Goal: Information Seeking & Learning: Check status

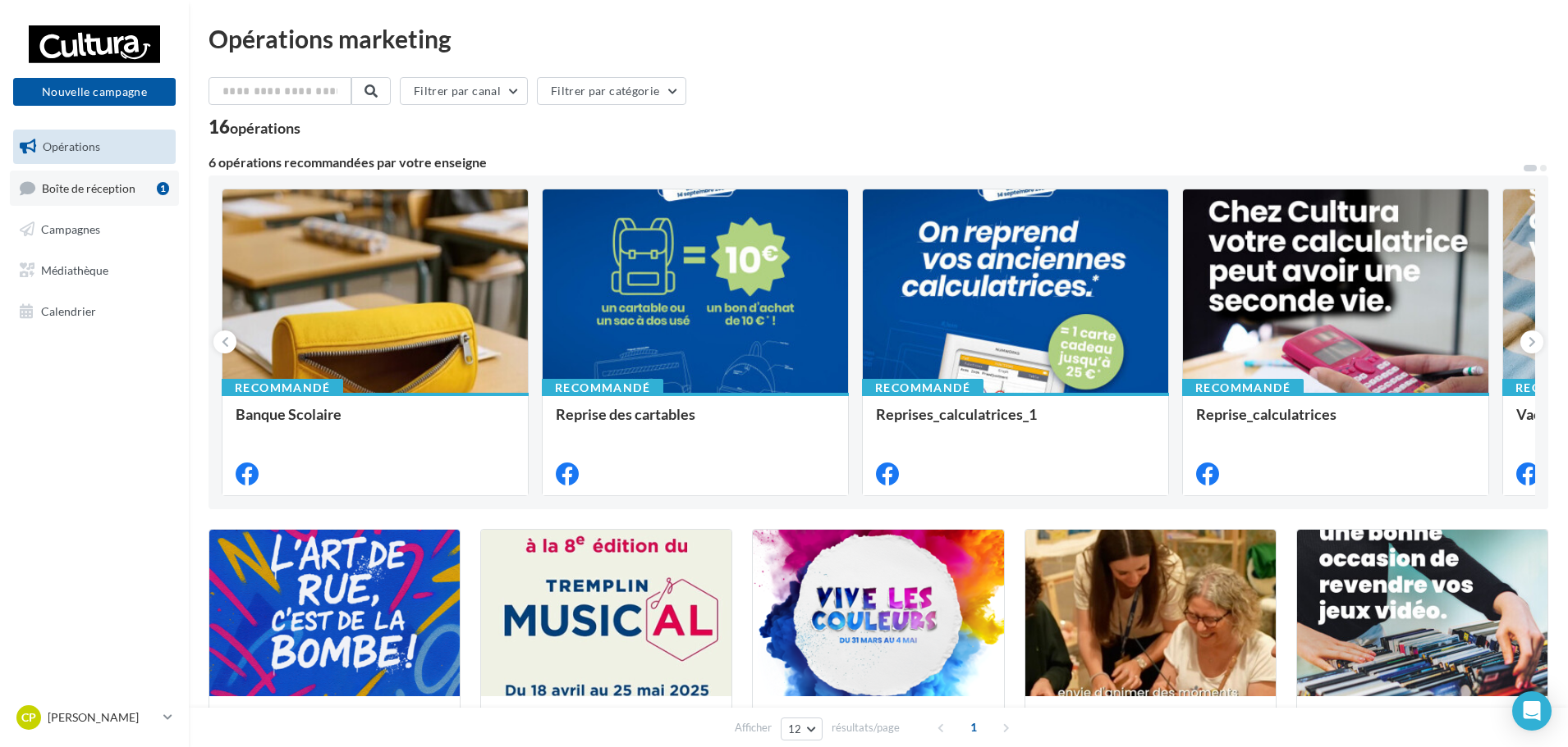
click at [112, 196] on link "Boîte de réception 1" at bounding box center [94, 188] width 169 height 35
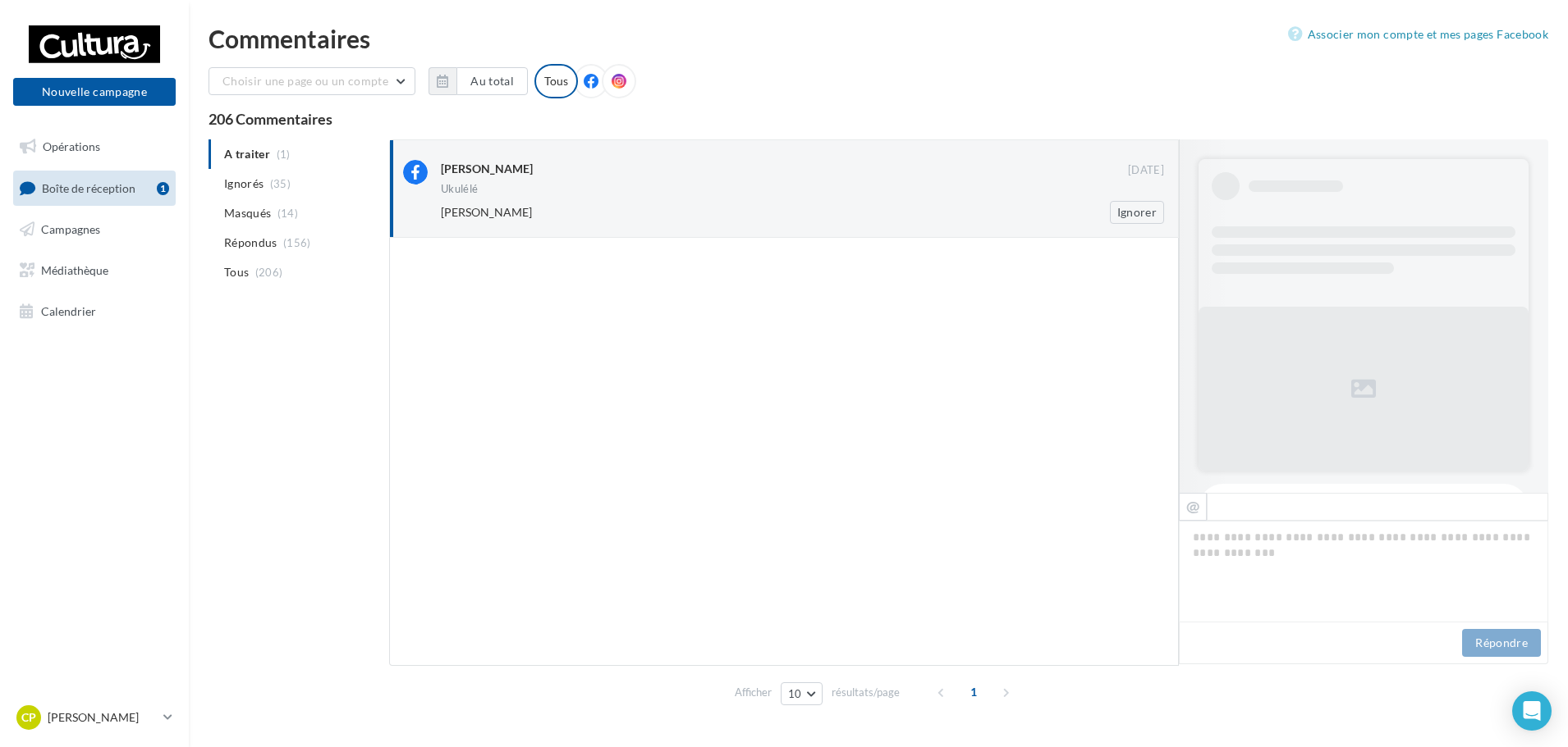
click at [821, 193] on div "Ukulélé" at bounding box center [801, 191] width 723 height 14
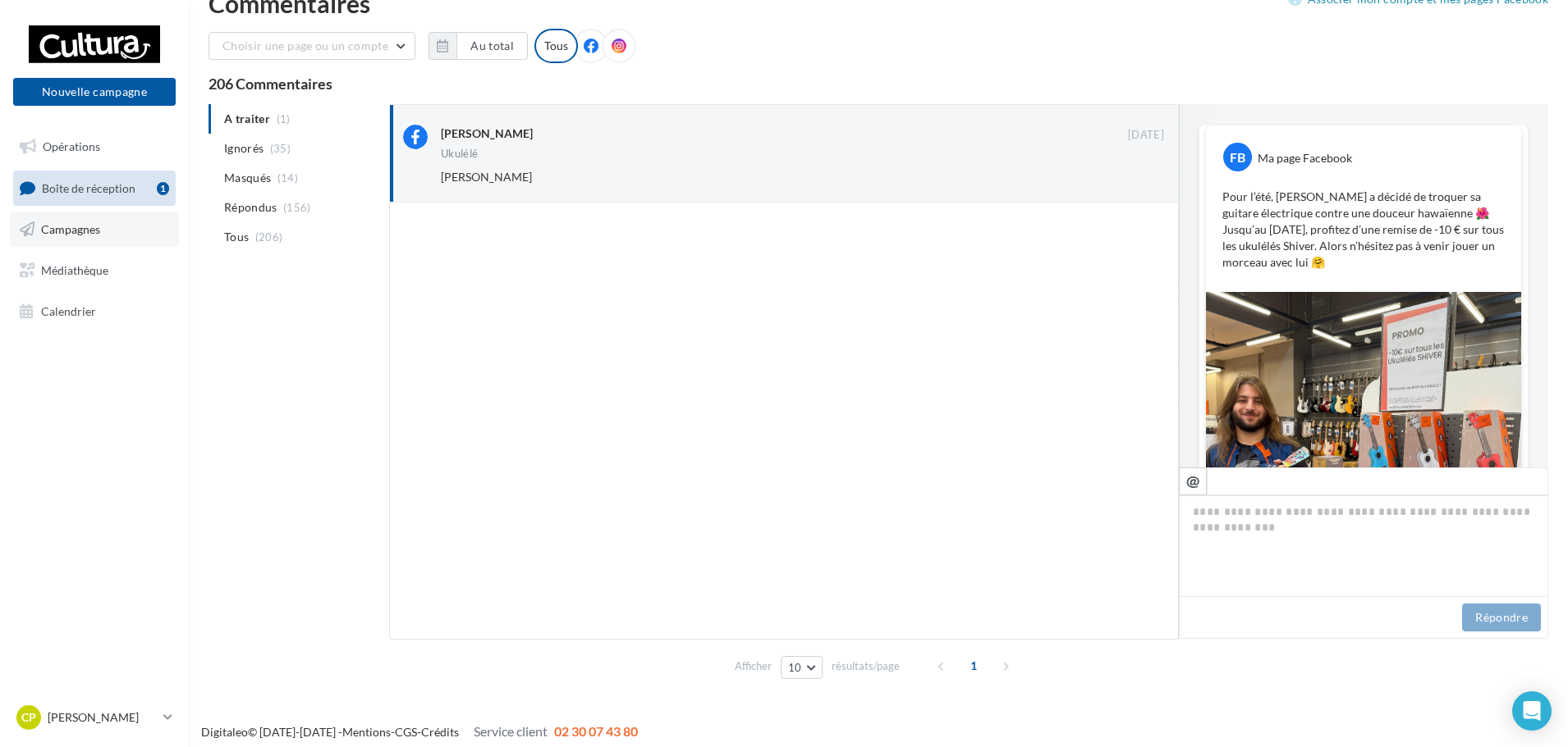
click at [92, 234] on span "Campagnes" at bounding box center [71, 229] width 59 height 14
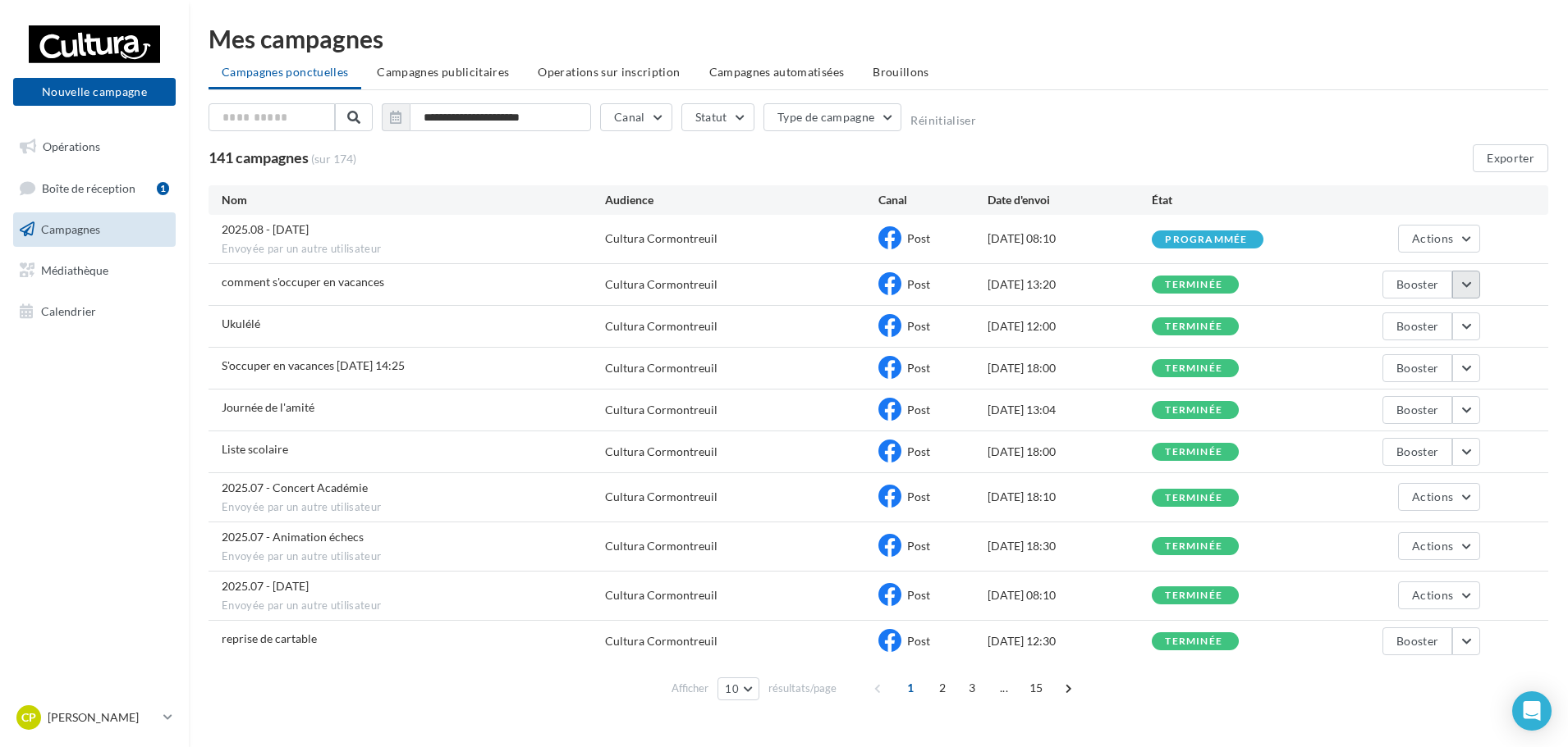
click at [1476, 281] on button "button" at bounding box center [1466, 285] width 28 height 28
click at [1391, 329] on button "Voir les résultats" at bounding box center [1398, 323] width 164 height 43
click at [1475, 414] on button "button" at bounding box center [1466, 411] width 28 height 28
click at [1374, 460] on button "Voir les résultats" at bounding box center [1398, 448] width 164 height 43
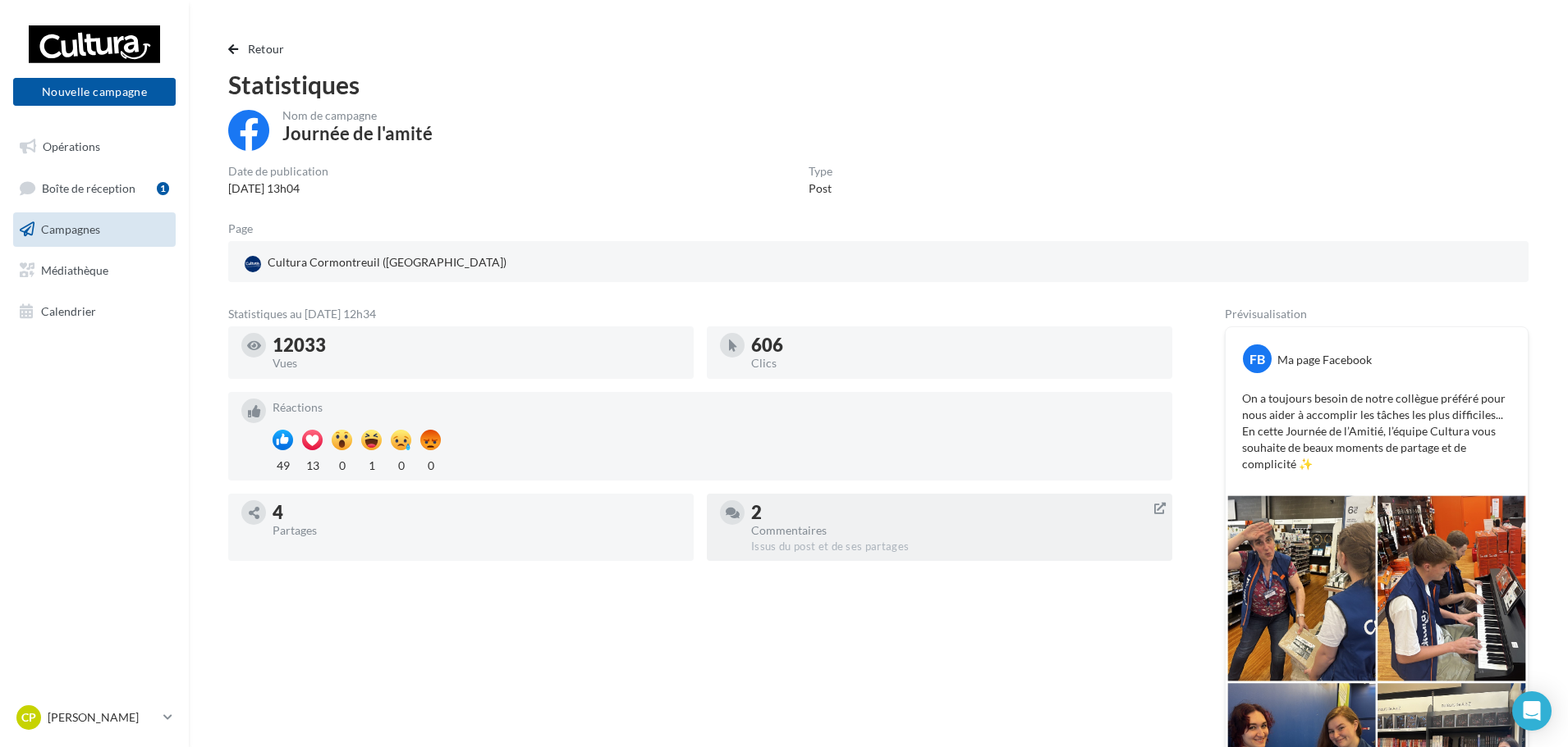
click at [840, 511] on div "2" at bounding box center [955, 513] width 408 height 18
click at [275, 56] on button "Retour" at bounding box center [260, 49] width 63 height 20
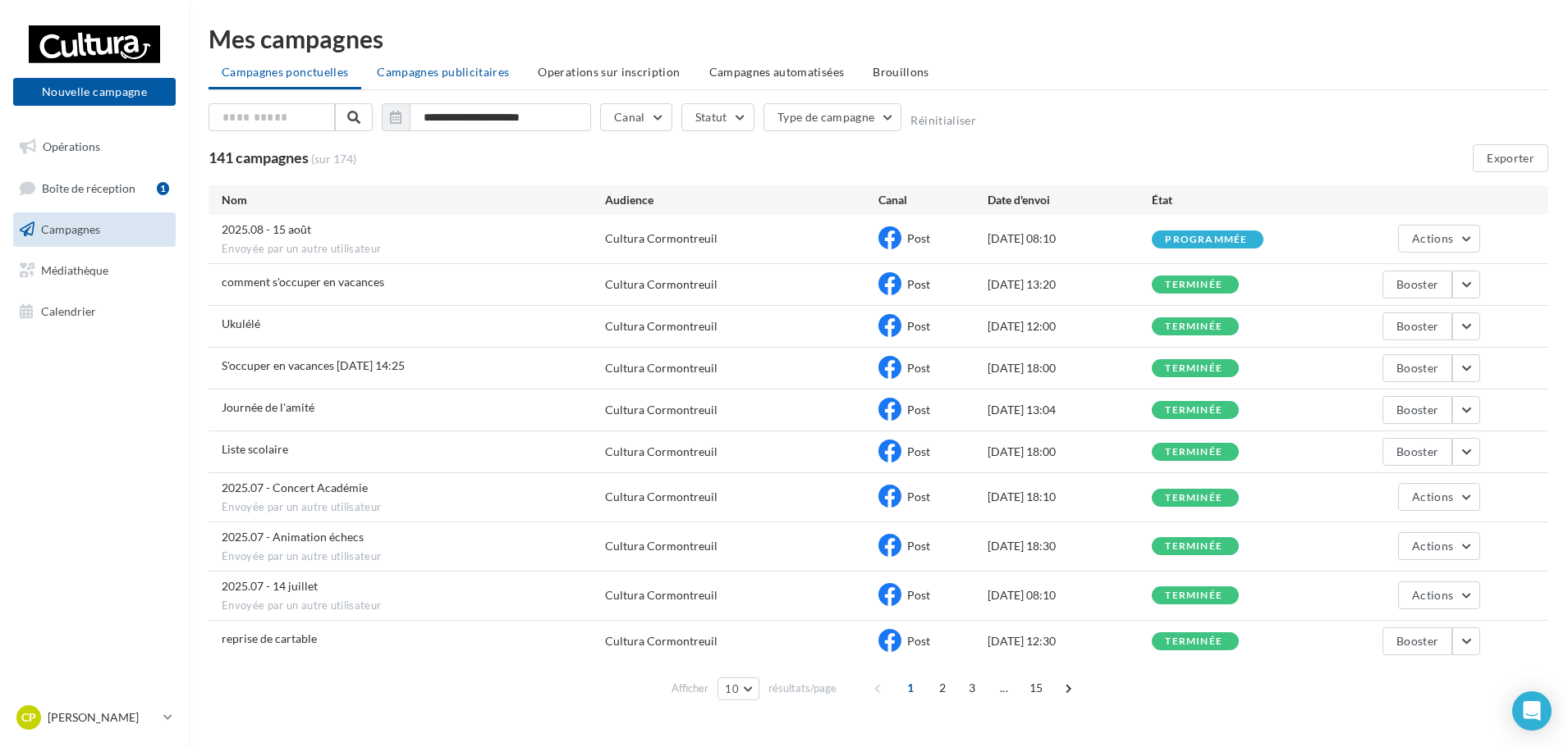
click at [469, 78] on li "Campagnes publicitaires" at bounding box center [443, 72] width 159 height 30
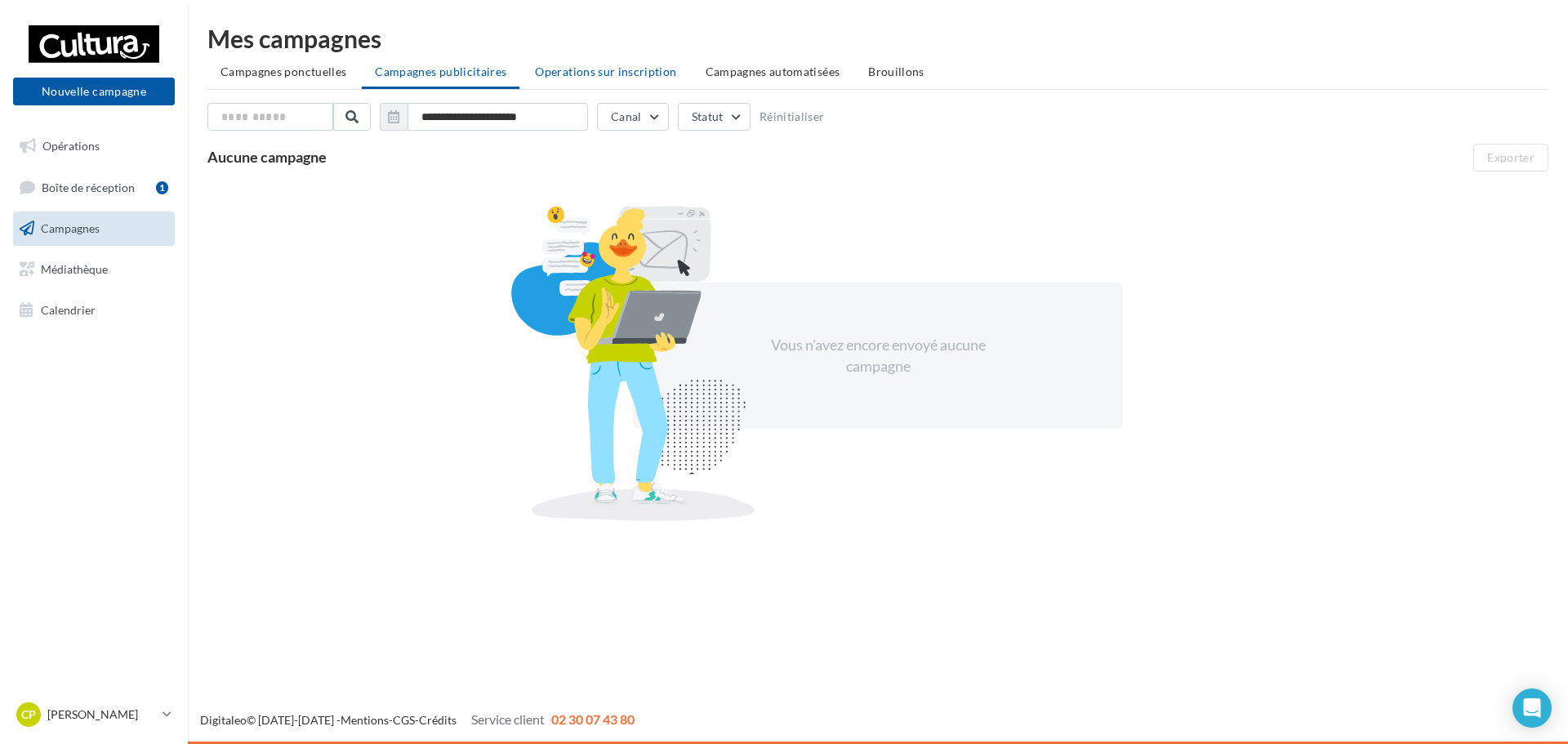
click at [596, 64] on span "Operations sur inscription" at bounding box center [606, 71] width 141 height 14
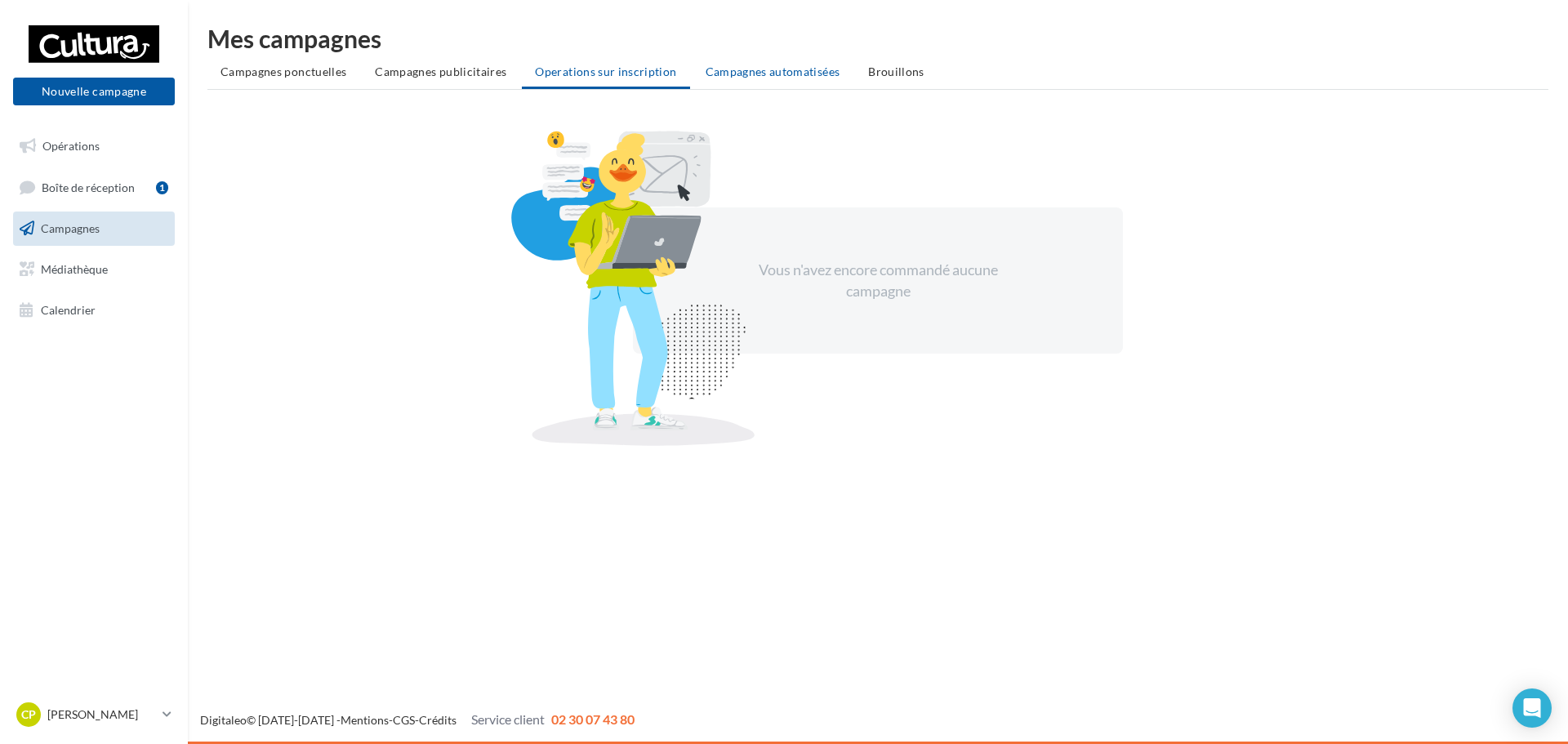
click at [717, 63] on li "Campagnes automatisées" at bounding box center [772, 72] width 161 height 30
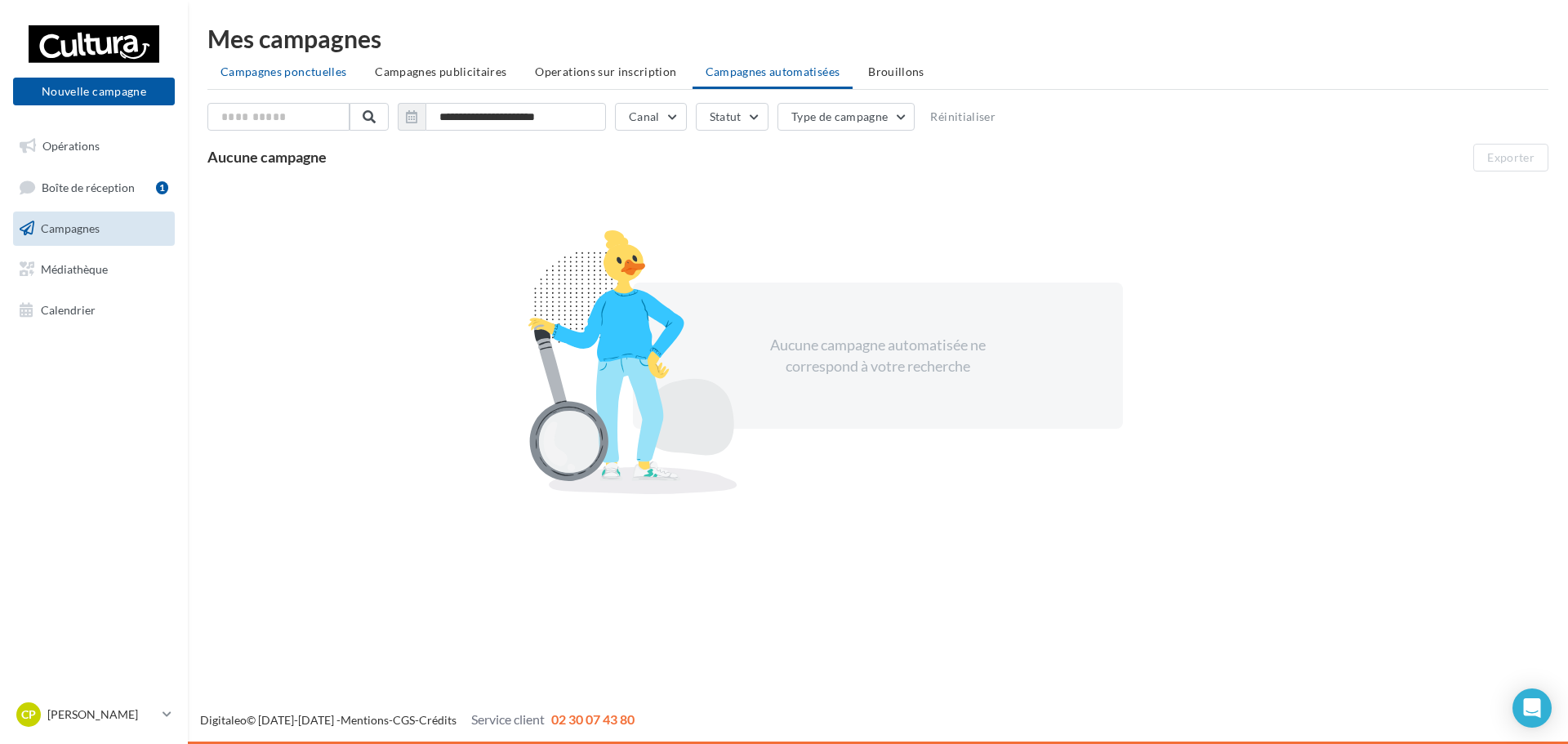
click at [290, 75] on span "Campagnes ponctuelles" at bounding box center [283, 71] width 126 height 14
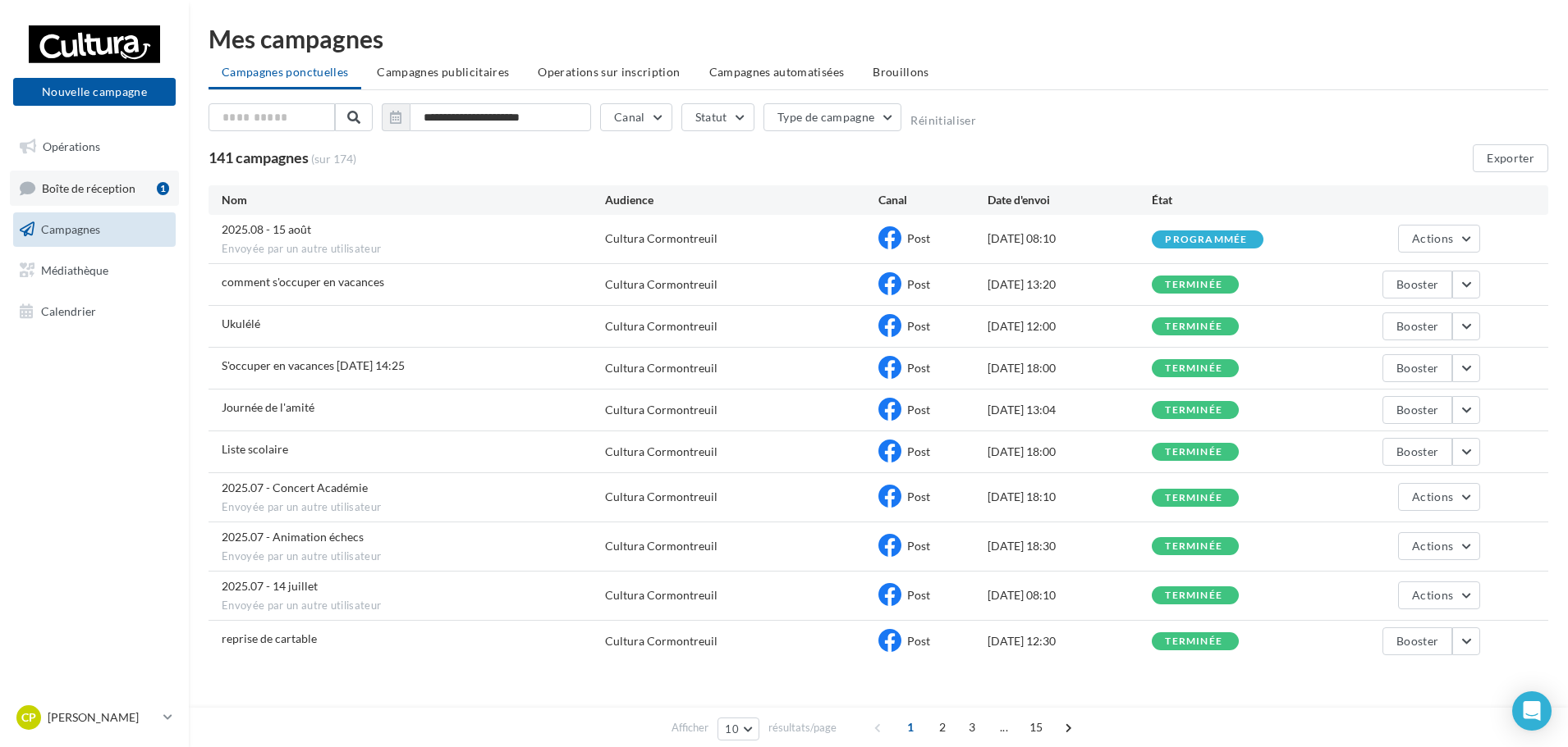
click at [56, 198] on link "Boîte de réception 1" at bounding box center [94, 188] width 169 height 35
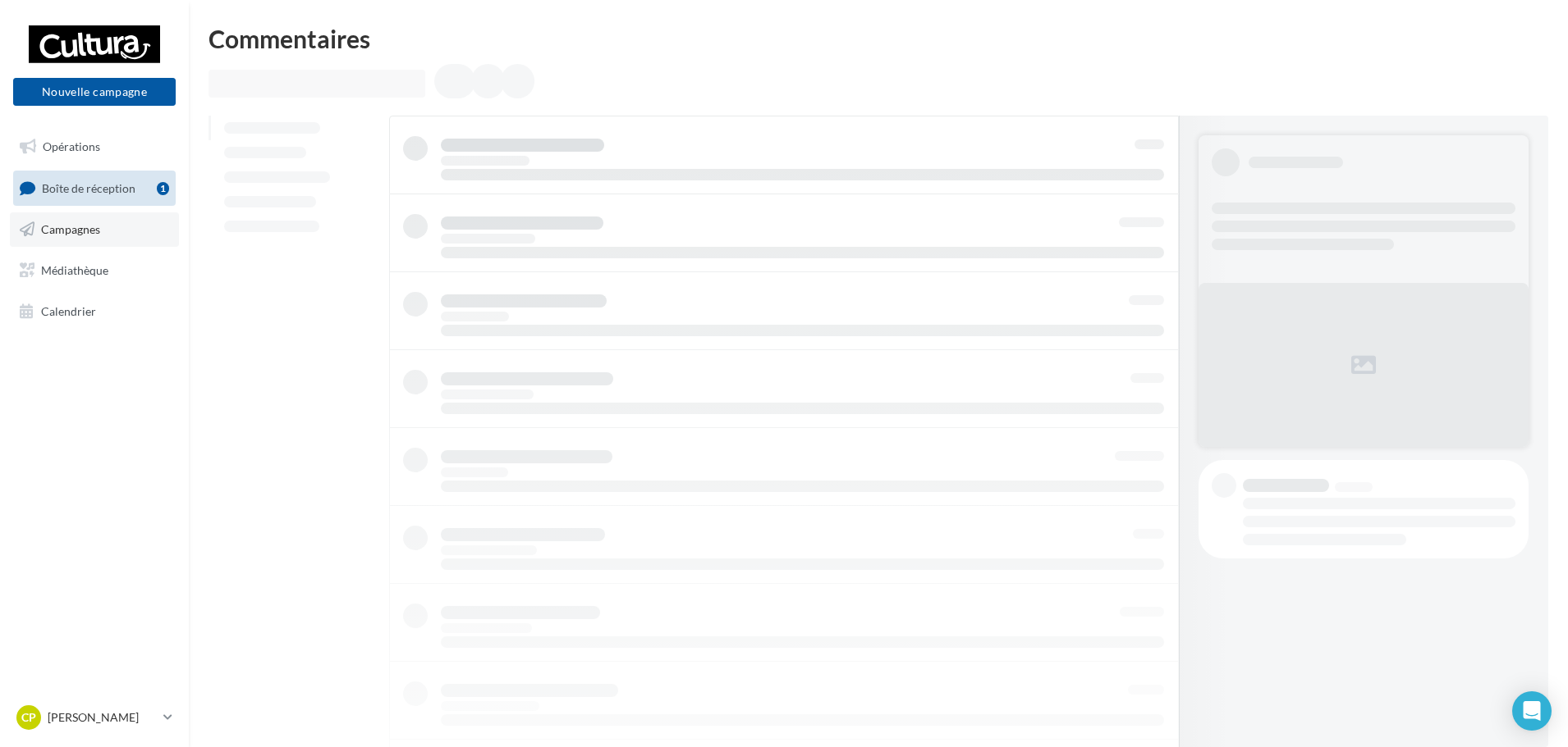
click at [21, 235] on icon at bounding box center [27, 229] width 15 height 21
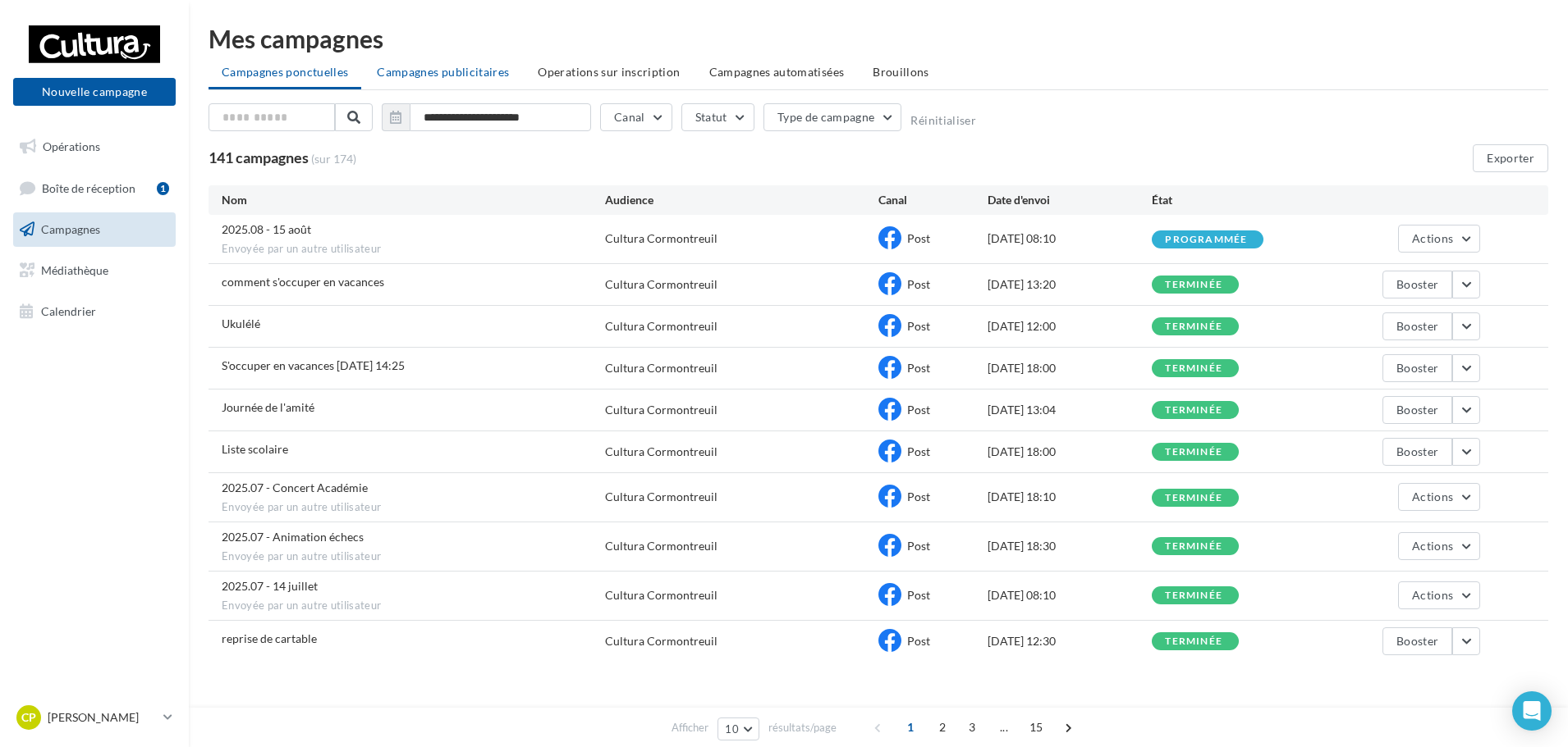
click at [468, 77] on span "Campagnes publicitaires" at bounding box center [443, 71] width 133 height 14
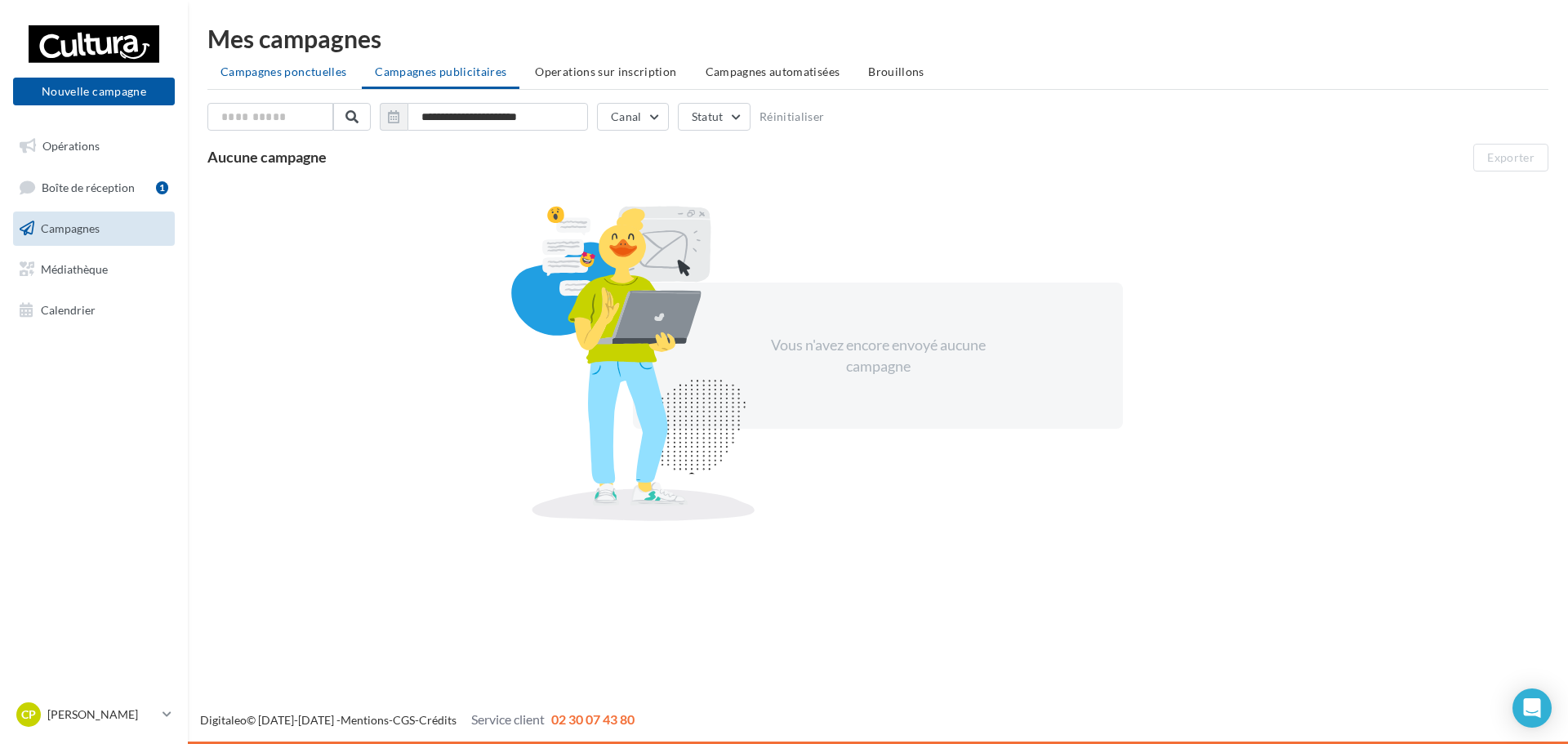
click at [293, 60] on li "Campagnes ponctuelles" at bounding box center [283, 72] width 152 height 30
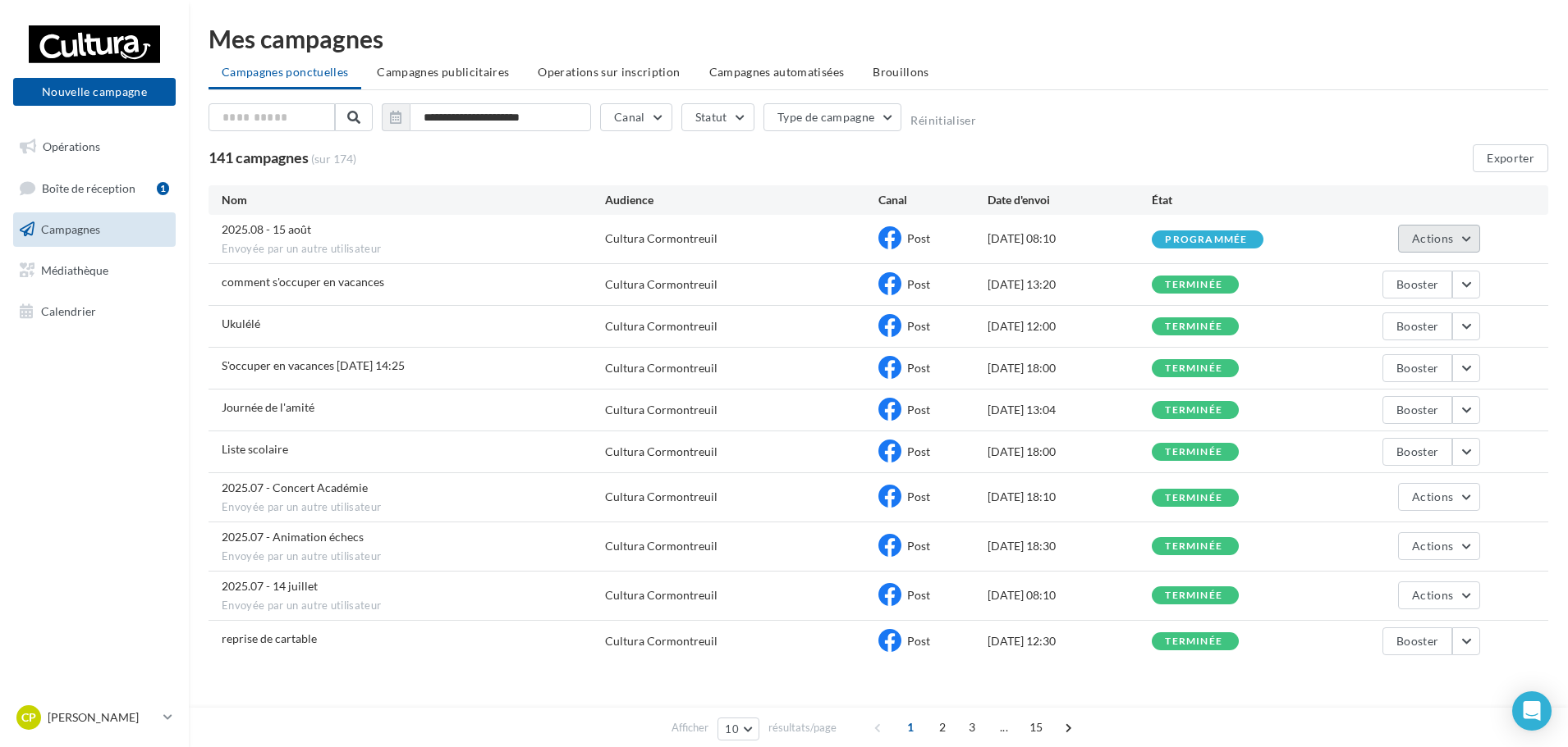
click at [1432, 235] on span "Actions" at bounding box center [1432, 238] width 41 height 14
click at [1356, 275] on button "Voir les résultats" at bounding box center [1398, 277] width 164 height 43
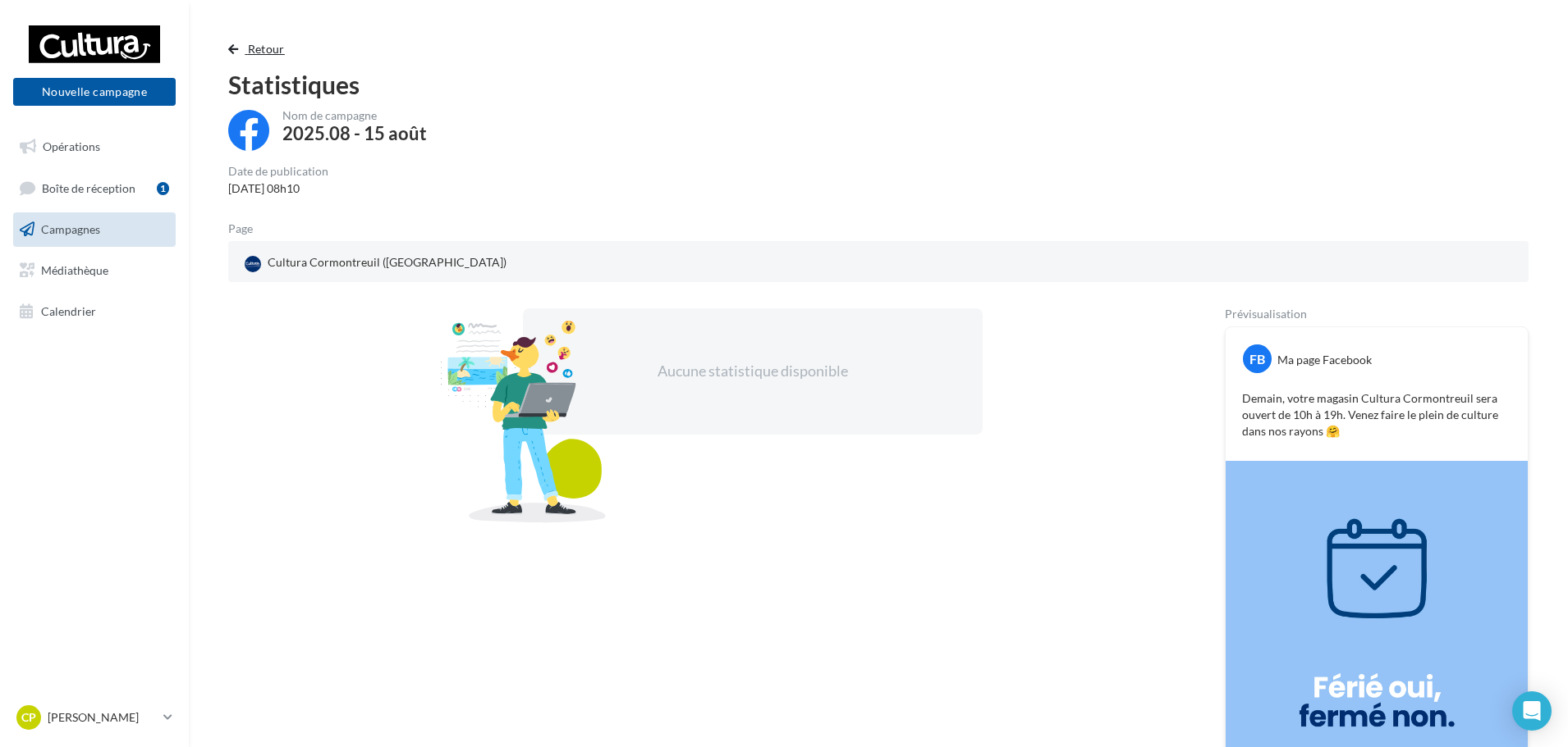
click at [239, 51] on button "Retour" at bounding box center [260, 49] width 63 height 20
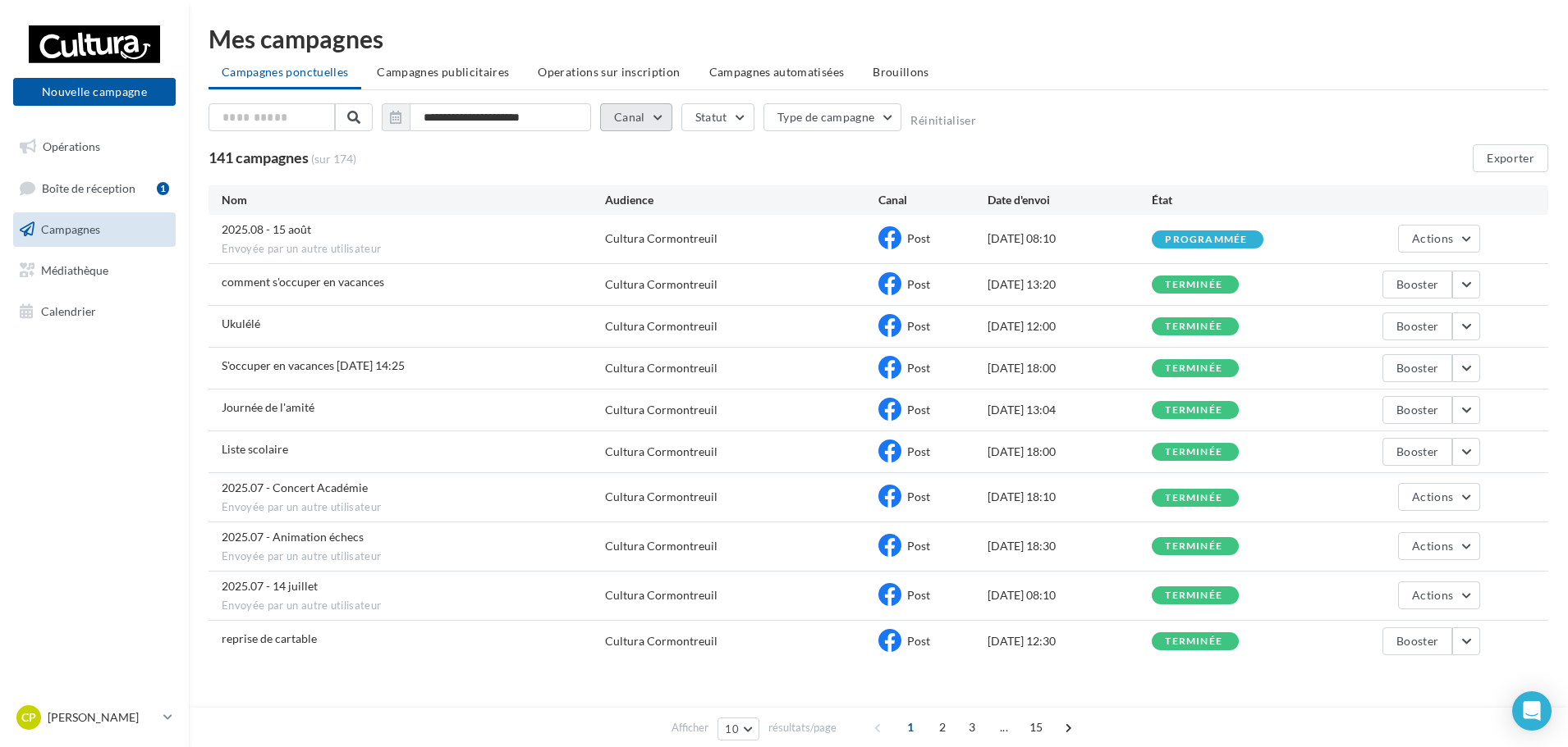
click at [626, 120] on button "Canal" at bounding box center [636, 118] width 72 height 28
click at [627, 117] on button "Canal" at bounding box center [636, 118] width 72 height 28
click at [398, 126] on button "button" at bounding box center [396, 118] width 28 height 28
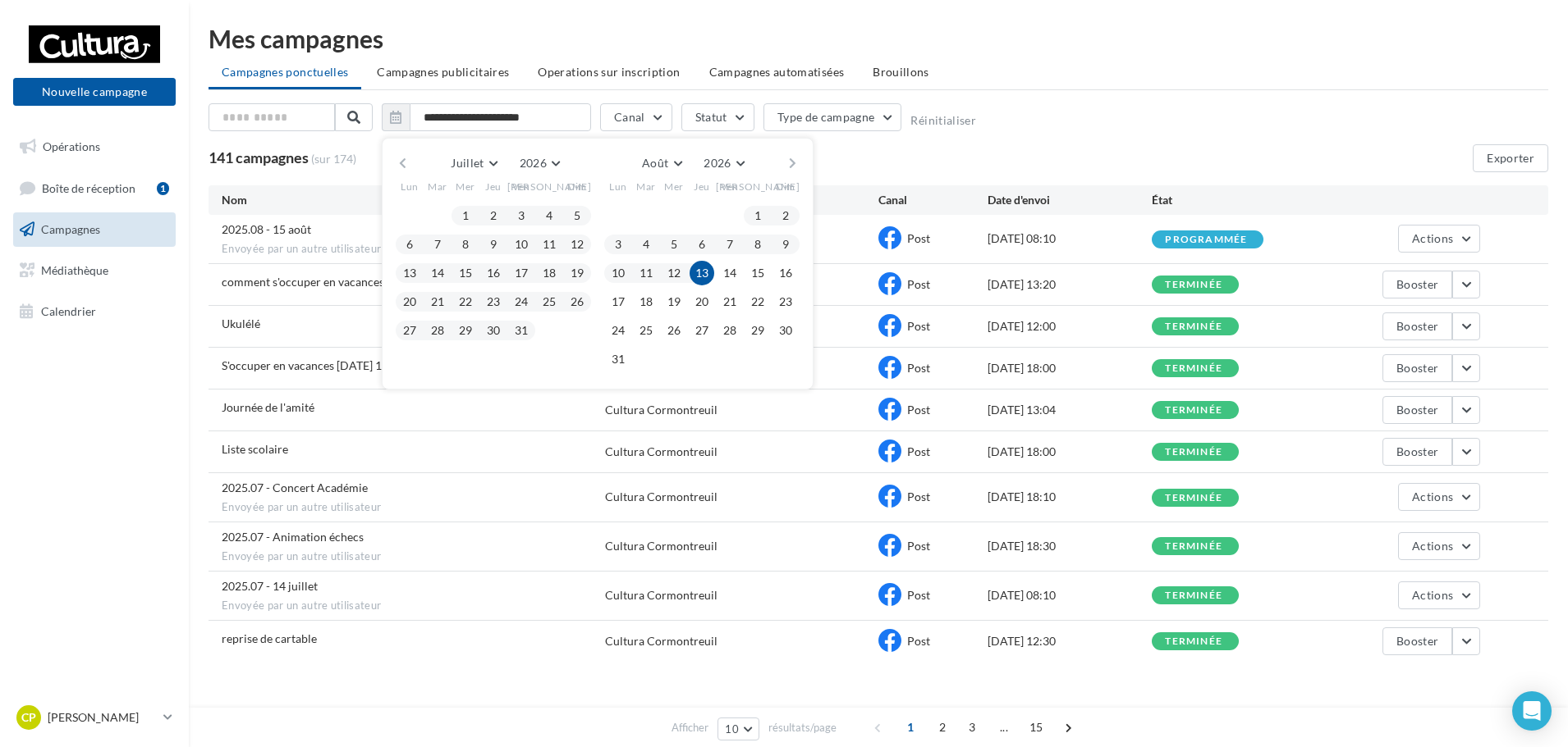
click at [1088, 162] on div "141 campagnes (sur 174) Exporter" at bounding box center [878, 159] width 1340 height 28
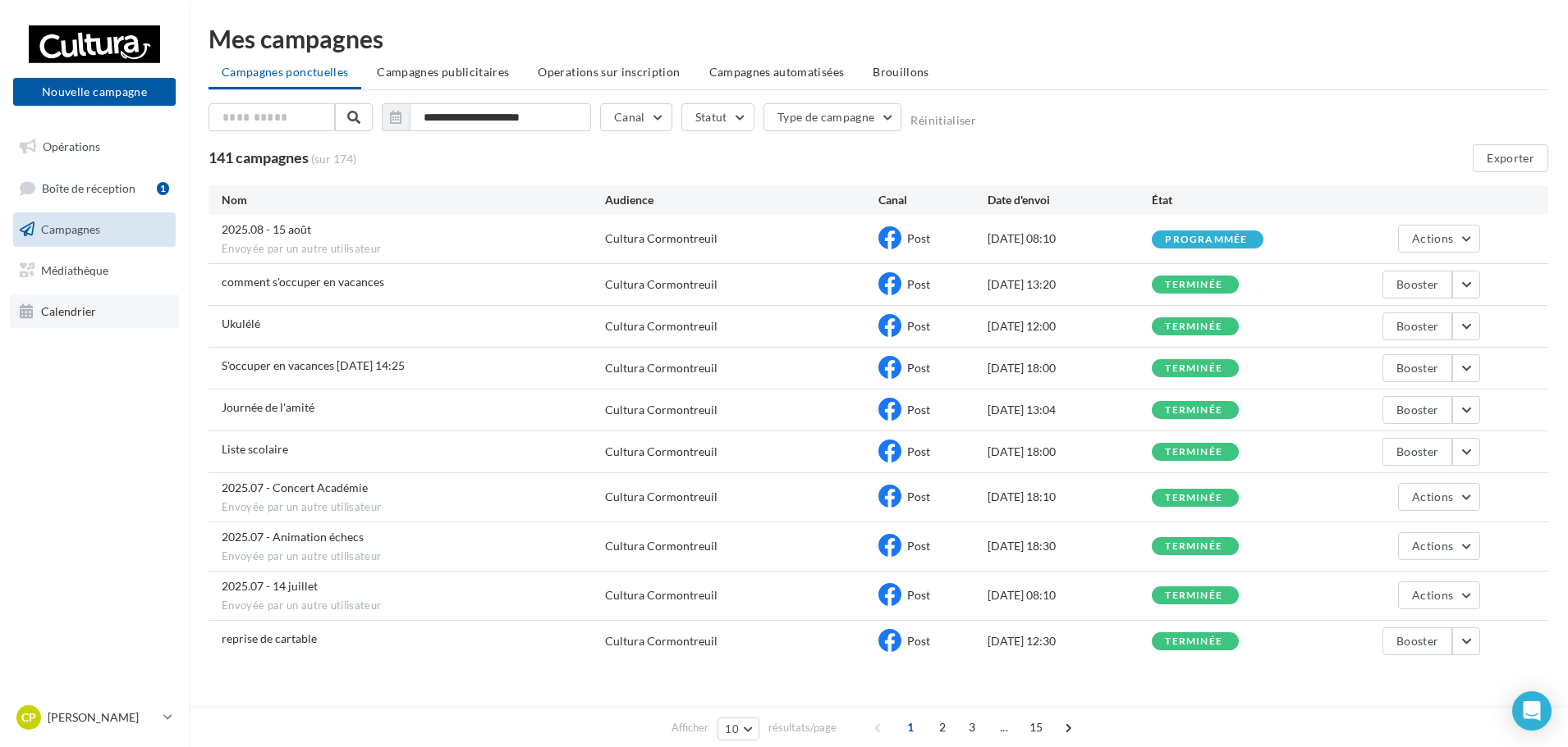
click at [54, 313] on span "Calendrier" at bounding box center [68, 310] width 55 height 14
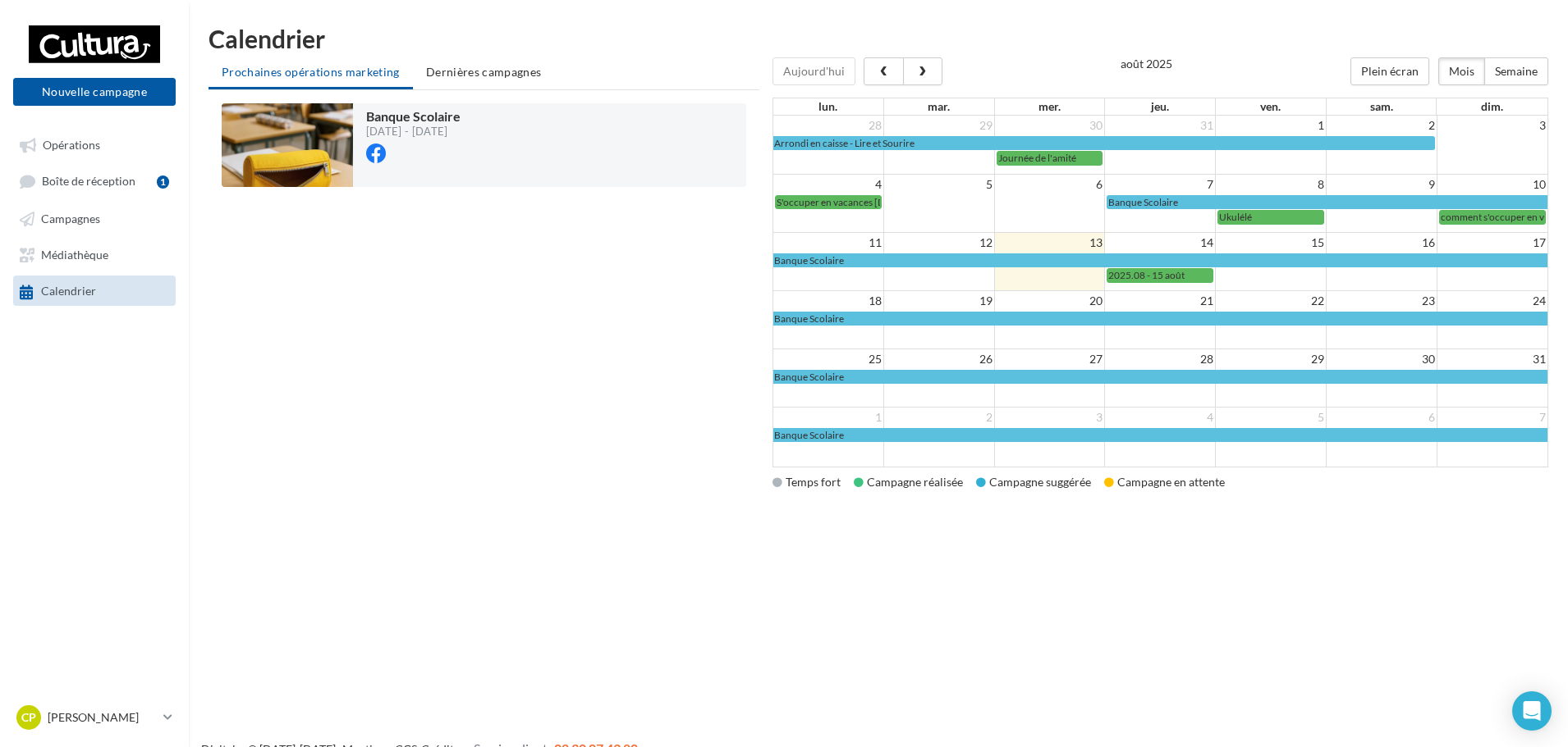
click at [1051, 272] on td at bounding box center [1049, 275] width 111 height 15
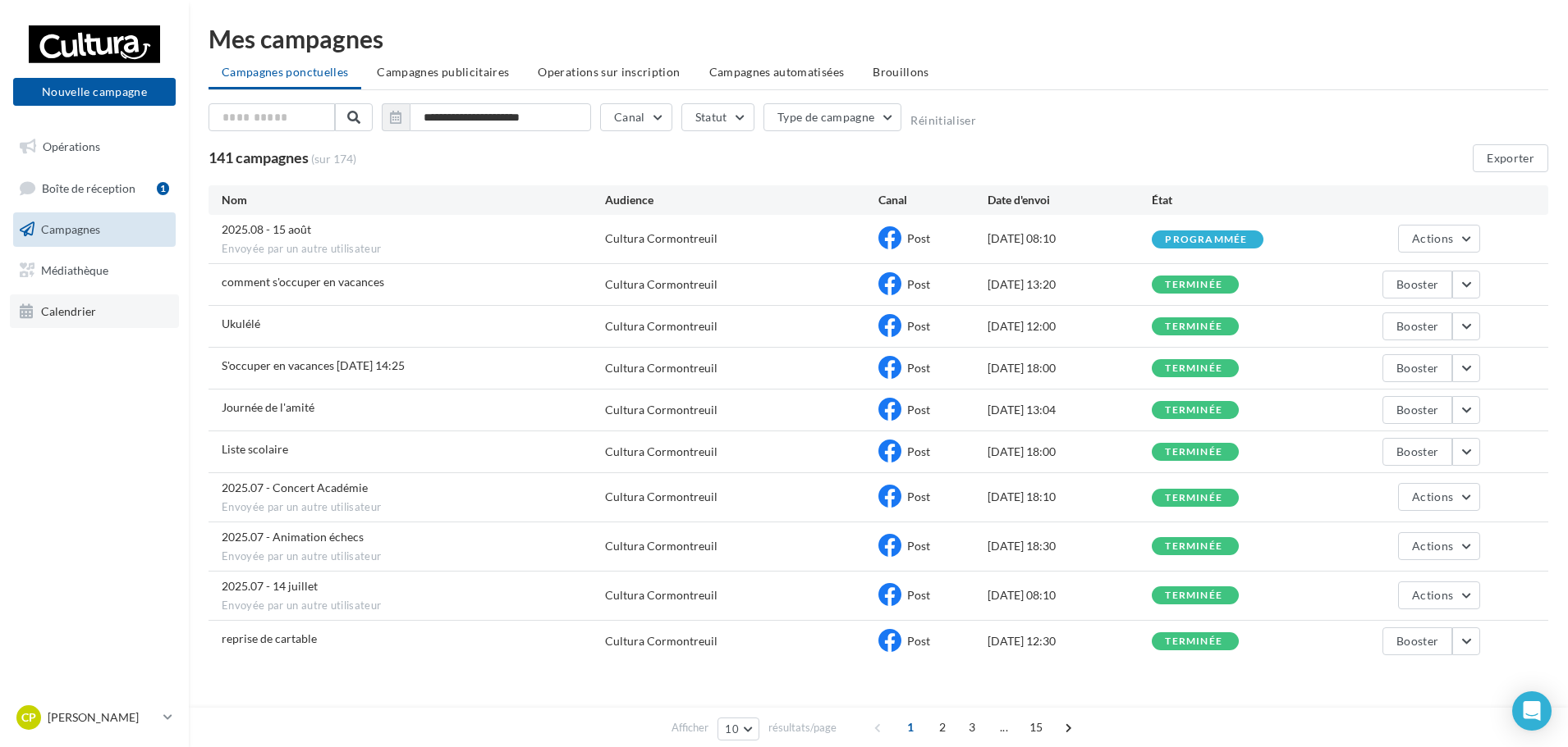
click at [87, 314] on span "Calendrier" at bounding box center [68, 310] width 55 height 14
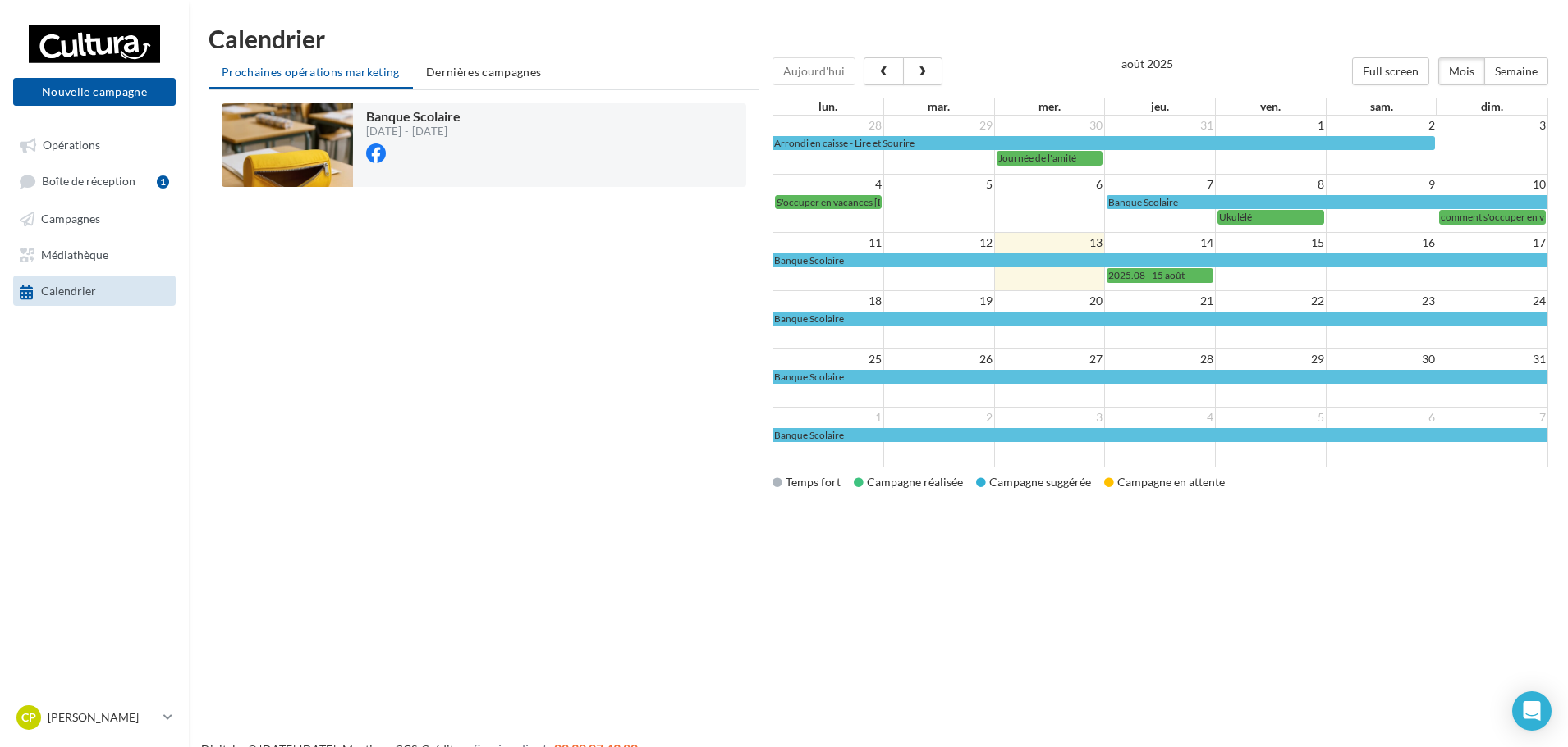
click at [1504, 282] on td at bounding box center [1491, 275] width 111 height 15
